Goal: Navigation & Orientation: Find specific page/section

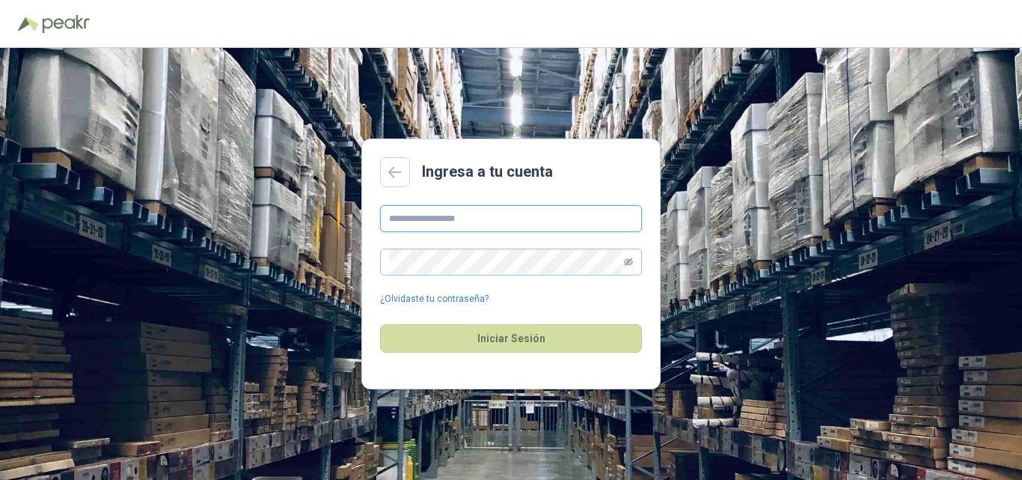
type input "**********"
click at [632, 264] on icon "eye-invisible" at bounding box center [628, 261] width 9 height 9
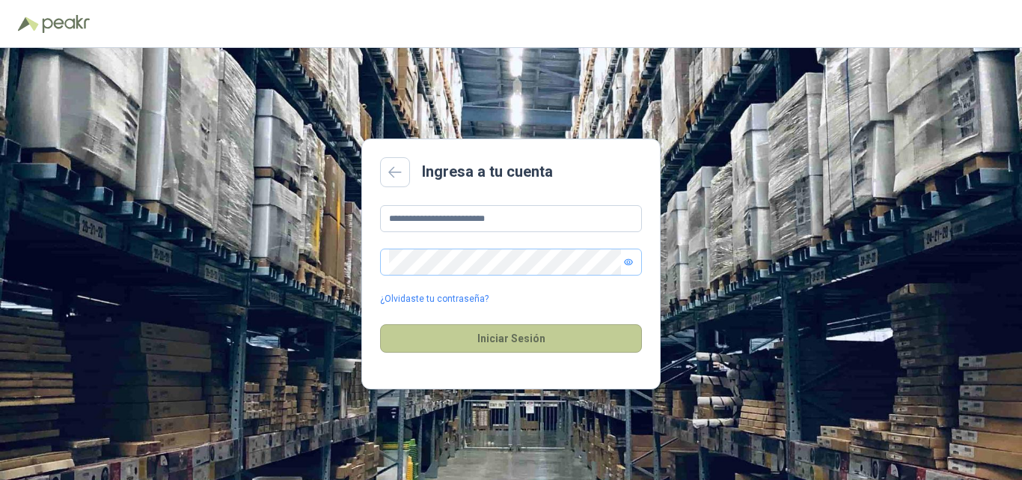
click at [510, 343] on button "Iniciar Sesión" at bounding box center [511, 338] width 262 height 28
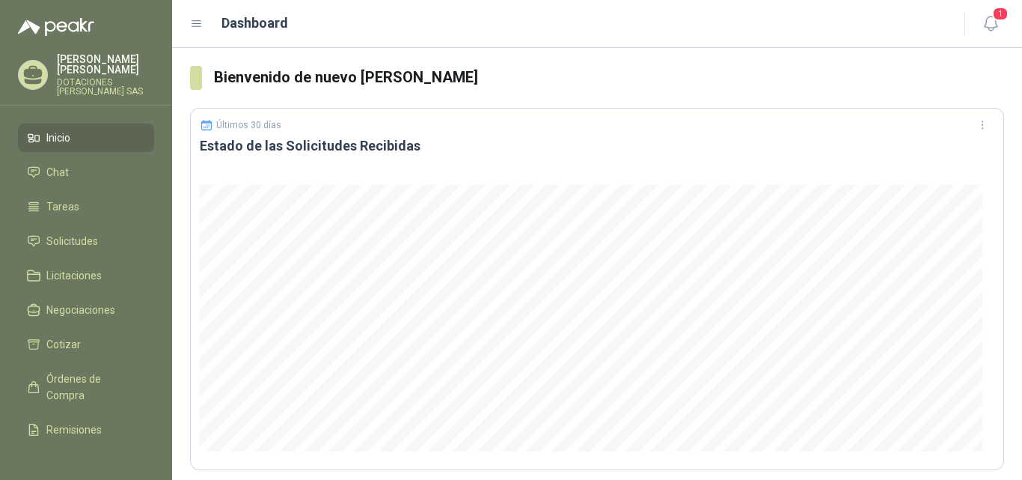
drag, startPoint x: 375, startPoint y: 478, endPoint x: 385, endPoint y: 466, distance: 15.4
click at [385, 466] on div at bounding box center [597, 322] width 813 height 293
click at [76, 241] on span "Solicitudes" at bounding box center [72, 241] width 52 height 16
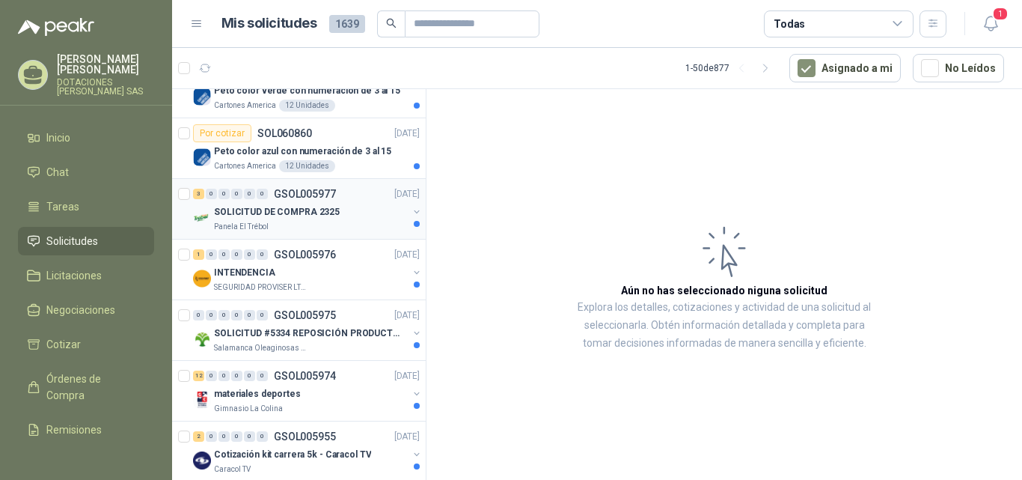
scroll to position [225, 0]
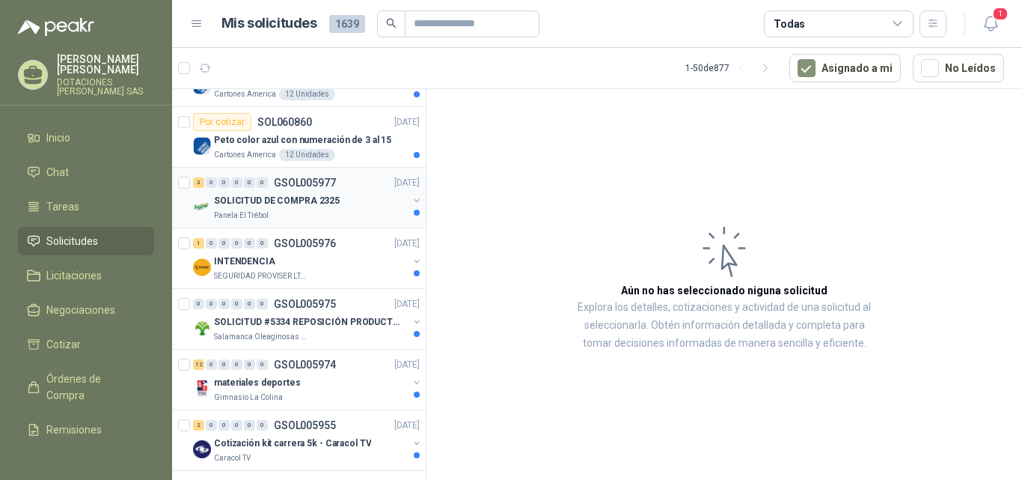
click at [316, 200] on p "SOLICITUD DE COMPRA 2325" at bounding box center [277, 201] width 126 height 14
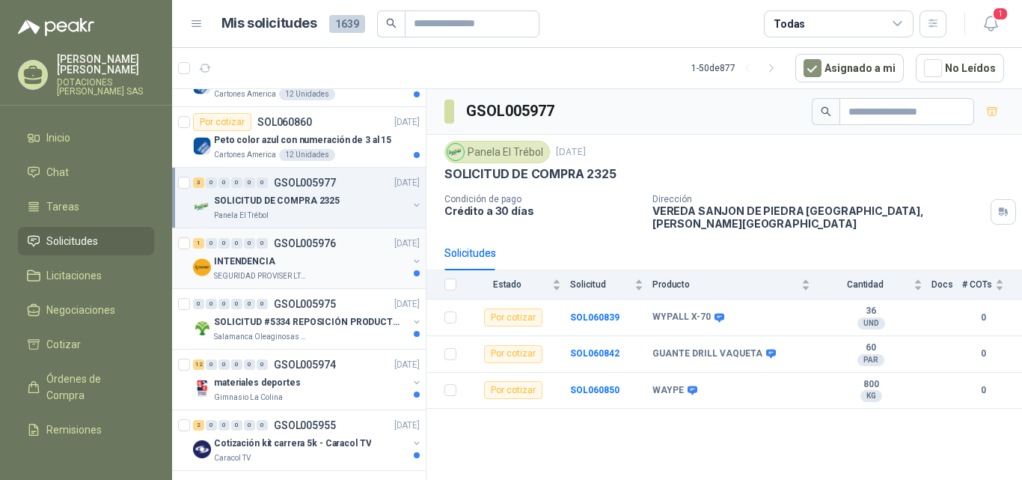
click at [238, 266] on p "INTENDENCIA" at bounding box center [244, 261] width 61 height 14
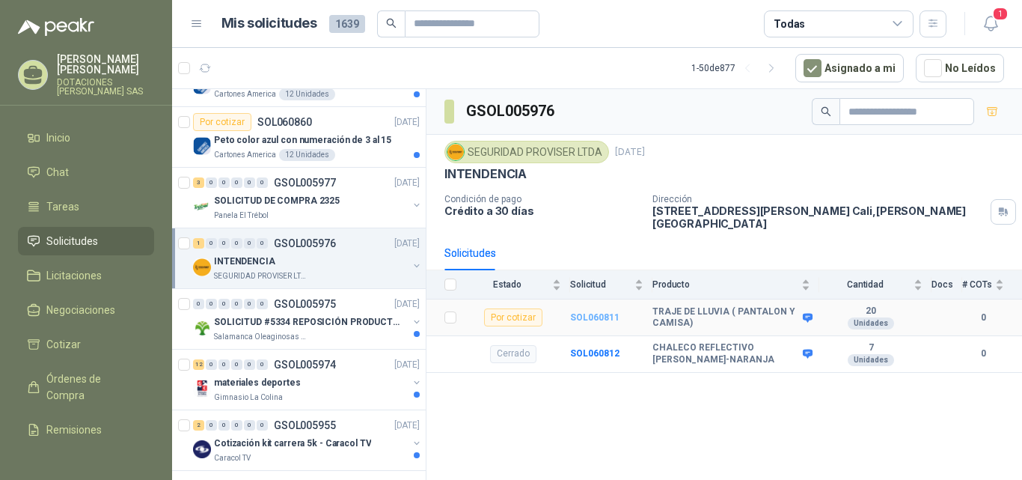
click at [591, 315] on b "SOL060811" at bounding box center [594, 317] width 49 height 10
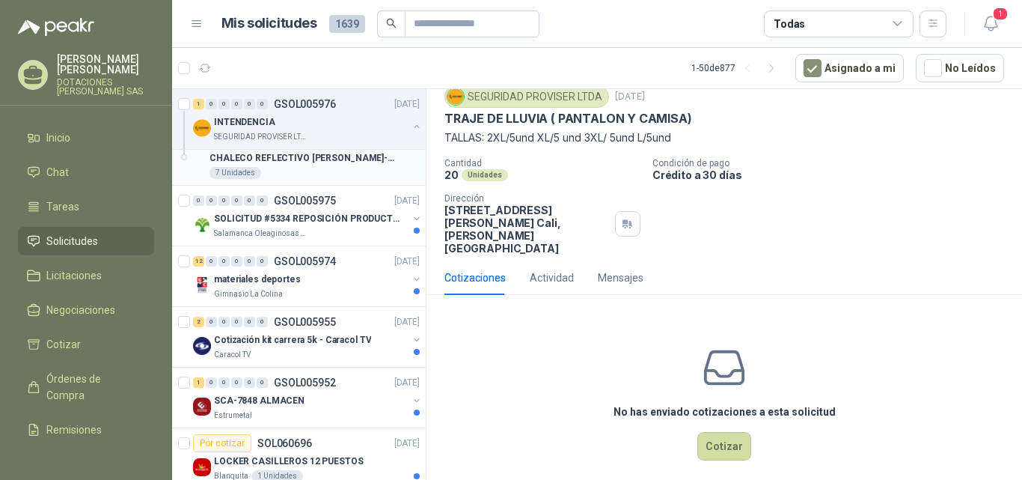
scroll to position [374, 0]
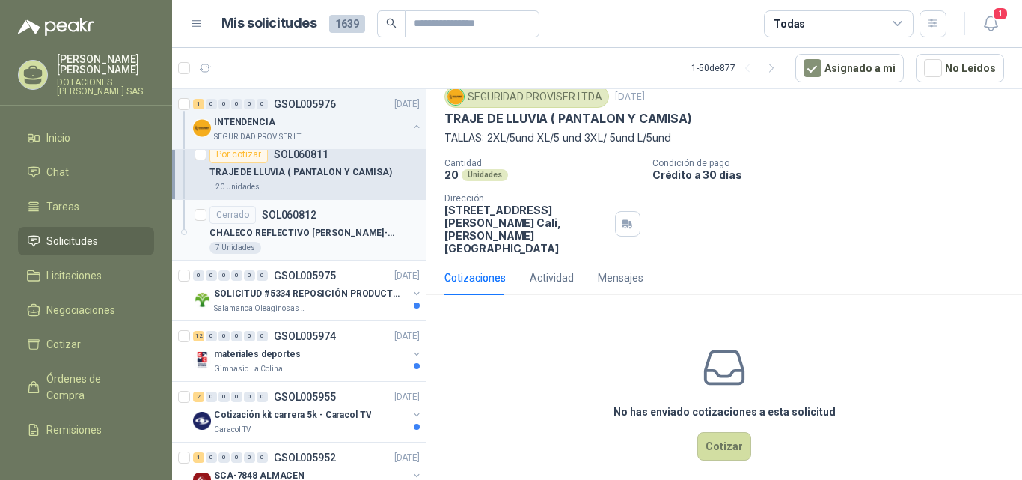
click at [307, 228] on p "CHALECO REFLECTIVO [PERSON_NAME]-NARANJA" at bounding box center [303, 233] width 186 height 14
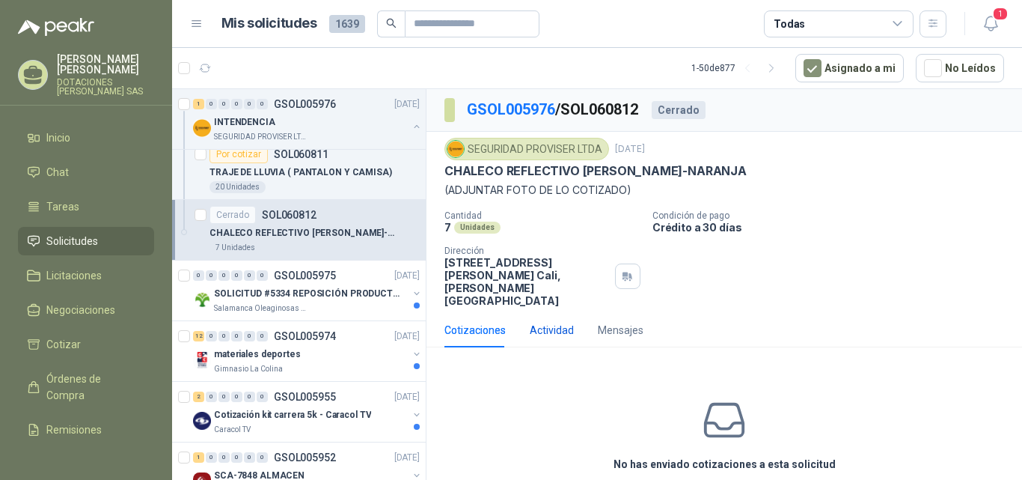
click at [561, 323] on div "Actividad" at bounding box center [552, 330] width 44 height 16
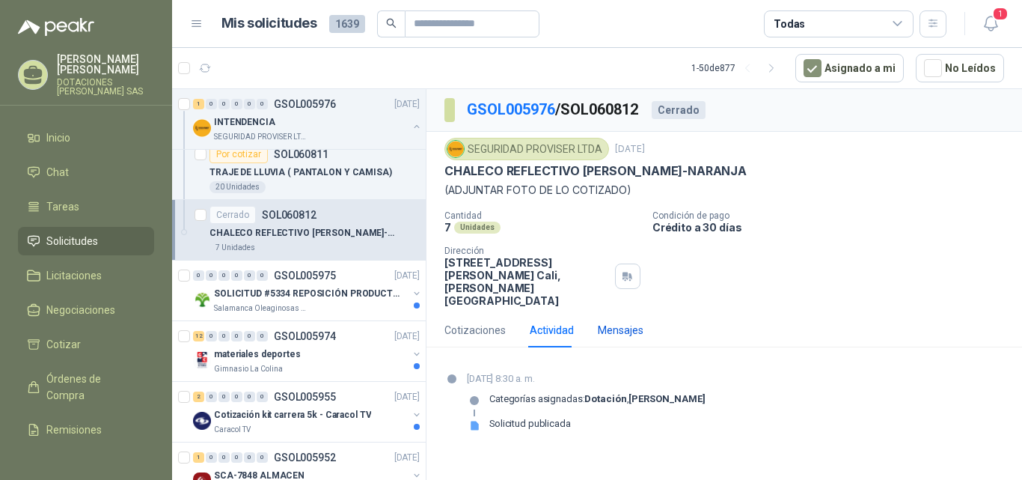
click at [612, 322] on div "Mensajes" at bounding box center [621, 330] width 46 height 16
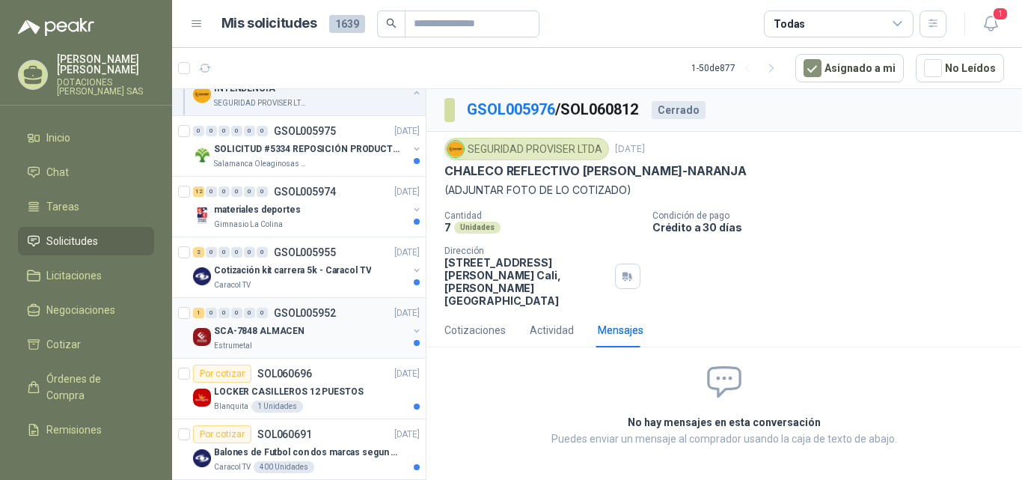
scroll to position [524, 0]
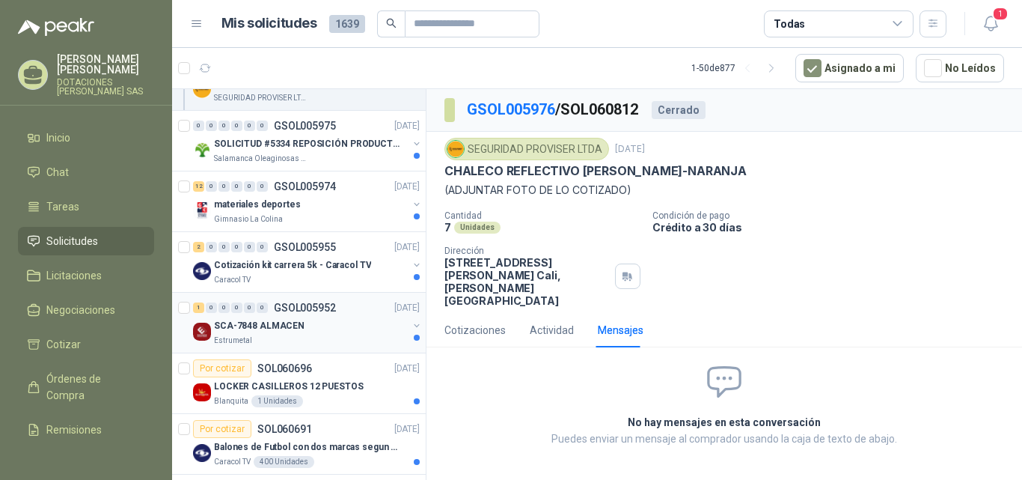
click at [309, 323] on div "SCA-7848 ALMACEN" at bounding box center [311, 326] width 194 height 18
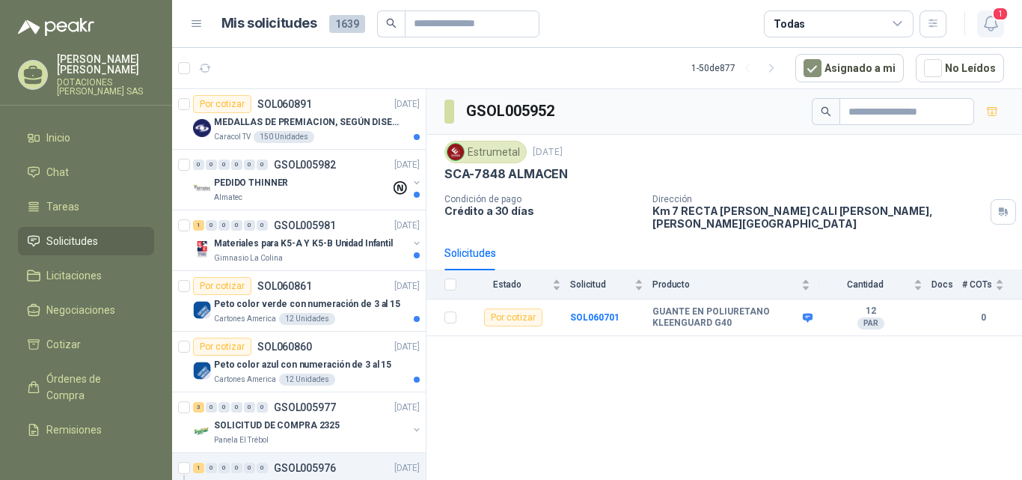
click at [1001, 16] on span "1" at bounding box center [1001, 14] width 16 height 14
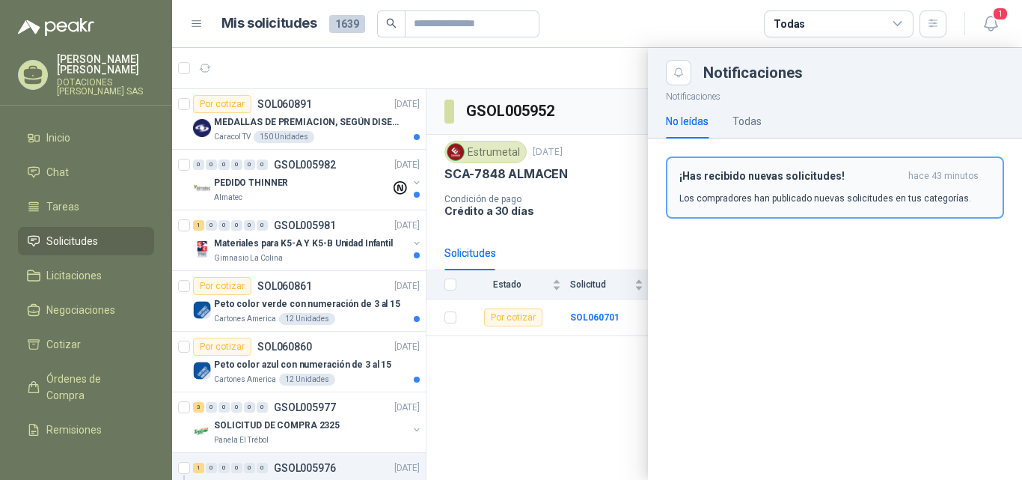
click at [772, 183] on div "¡Has recibido nuevas solicitudes! hace 43 minutos Los compradores han publicado…" at bounding box center [835, 187] width 311 height 35
click at [772, 183] on div "¡Has recibido nuevas solicitudes! hace 43 minutos Los compradores han publicado…" at bounding box center [835, 193] width 374 height 110
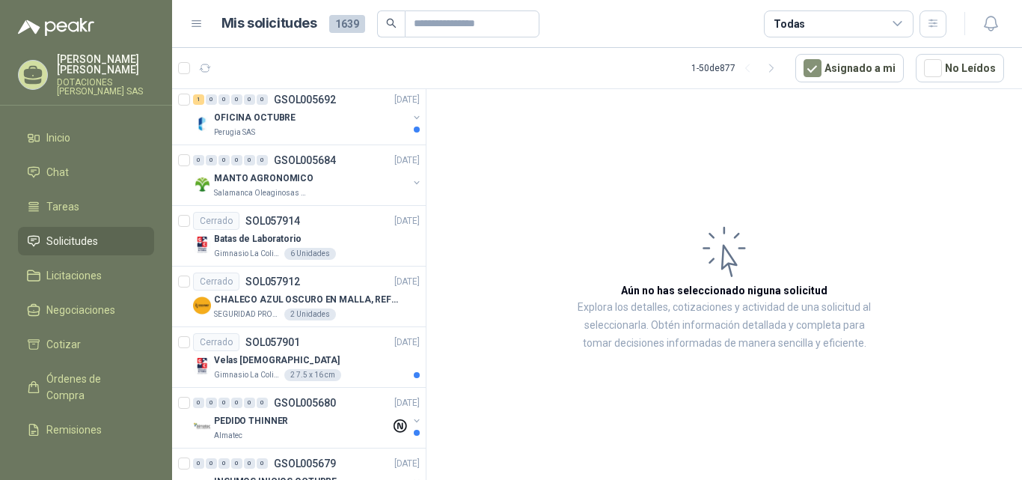
scroll to position [2415, 0]
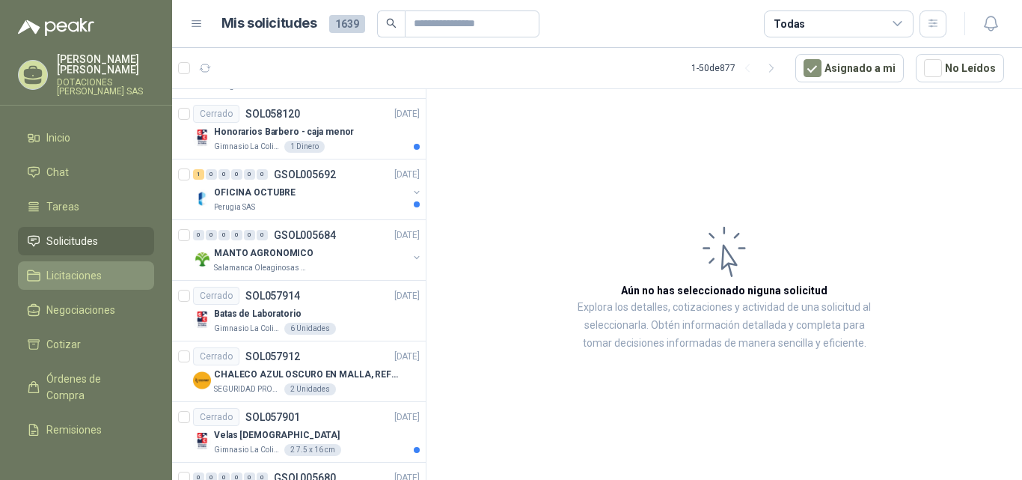
click at [95, 279] on span "Licitaciones" at bounding box center [73, 275] width 55 height 16
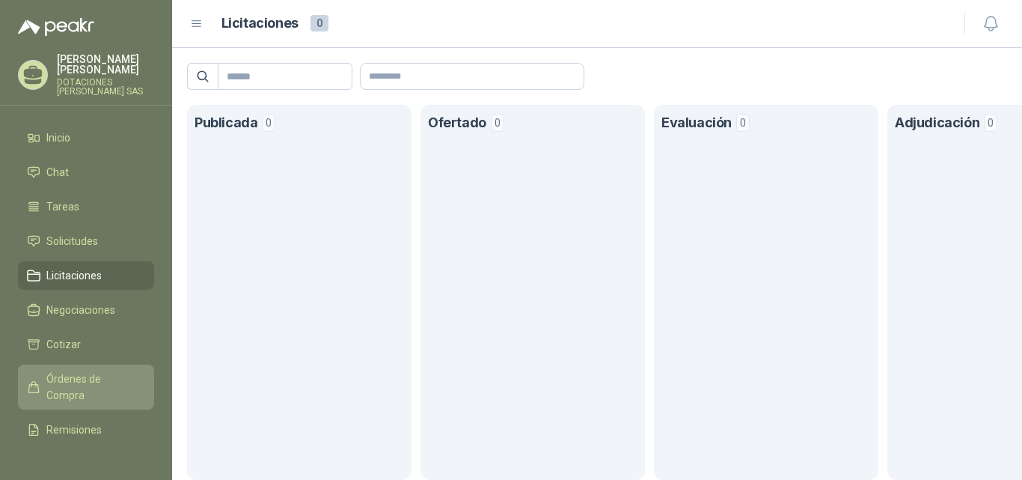
click at [72, 372] on span "Órdenes de Compra" at bounding box center [93, 387] width 94 height 33
